Goal: Find specific page/section: Find specific page/section

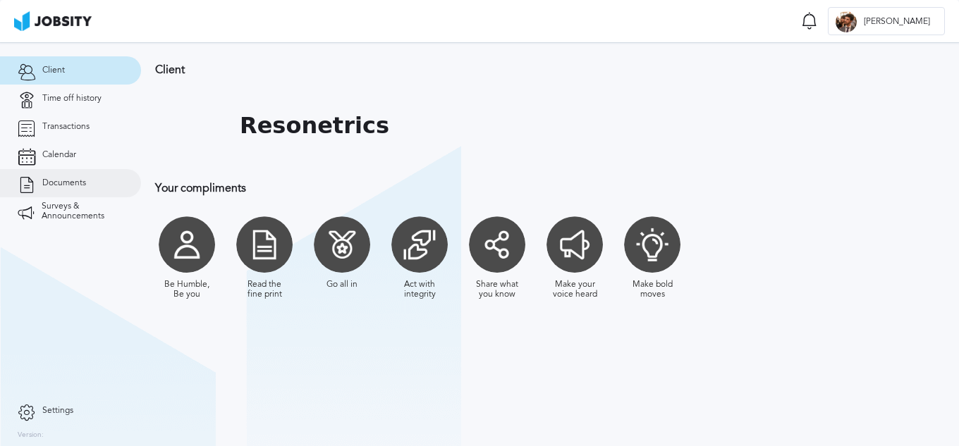
drag, startPoint x: 99, startPoint y: 172, endPoint x: 112, endPoint y: 169, distance: 13.0
click at [99, 172] on link "Documents" at bounding box center [70, 183] width 141 height 28
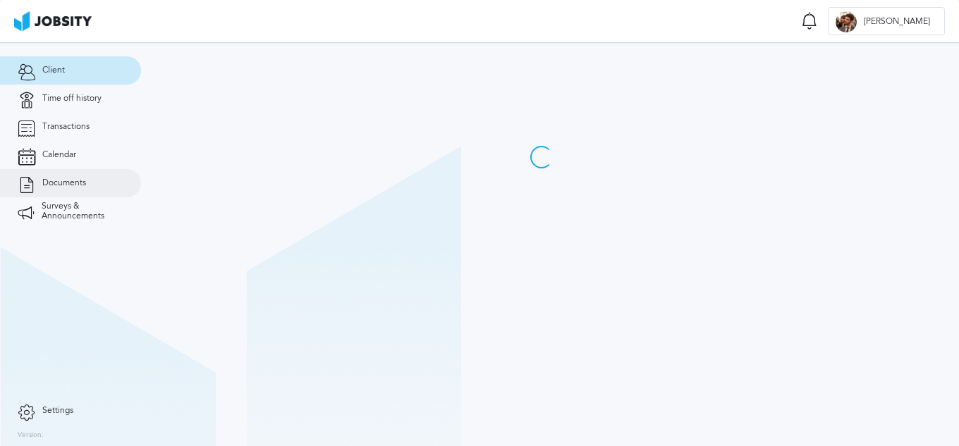
click at [75, 188] on link "Documents" at bounding box center [70, 183] width 141 height 28
